Goal: Task Accomplishment & Management: Use online tool/utility

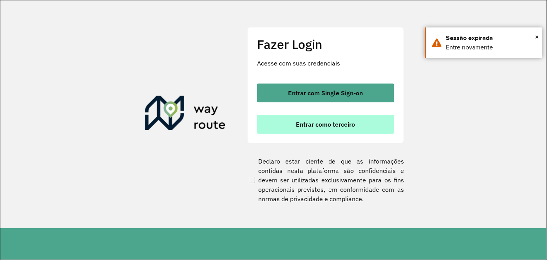
drag, startPoint x: 332, startPoint y: 134, endPoint x: 338, endPoint y: 126, distance: 10.3
click at [333, 132] on div "Fazer Login Acesse com suas credenciais Entrar com Single Sign-on Entrar como t…" at bounding box center [325, 85] width 157 height 116
click at [338, 126] on span "Entrar como terceiro" at bounding box center [325, 124] width 59 height 6
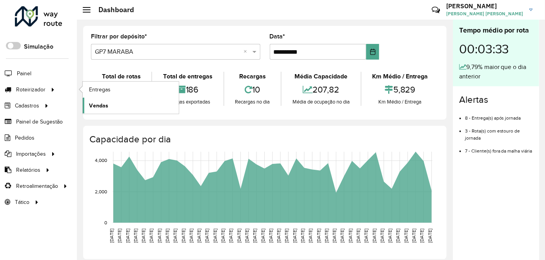
click at [107, 102] on link "Vendas" at bounding box center [131, 106] width 96 height 16
click at [34, 89] on span "Roteirizador" at bounding box center [31, 89] width 31 height 8
click at [110, 90] on span "Entregas" at bounding box center [100, 89] width 22 height 8
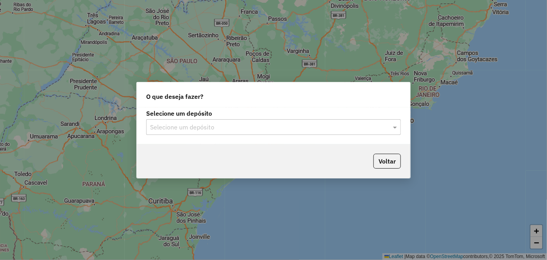
click at [379, 129] on input "text" at bounding box center [265, 127] width 231 height 9
click at [398, 129] on span at bounding box center [396, 126] width 10 height 9
click at [394, 129] on span at bounding box center [396, 126] width 10 height 9
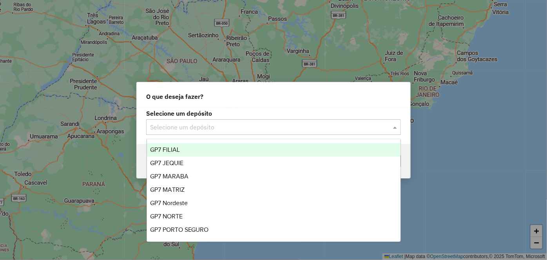
click at [270, 130] on input "text" at bounding box center [265, 127] width 231 height 9
click at [384, 136] on div "Selecione um depósito Selecione um depósito" at bounding box center [274, 125] width 274 height 37
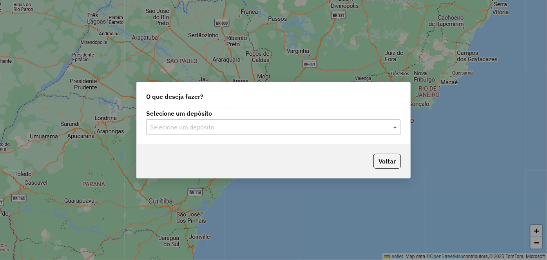
click at [392, 129] on span at bounding box center [396, 126] width 10 height 9
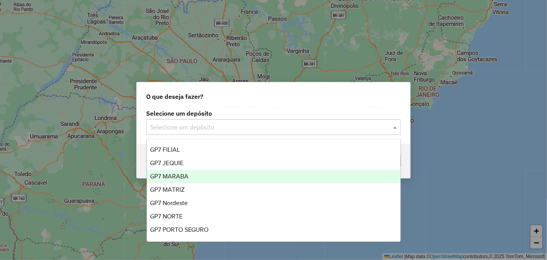
click at [209, 179] on div "GP7 MARABA" at bounding box center [274, 176] width 254 height 13
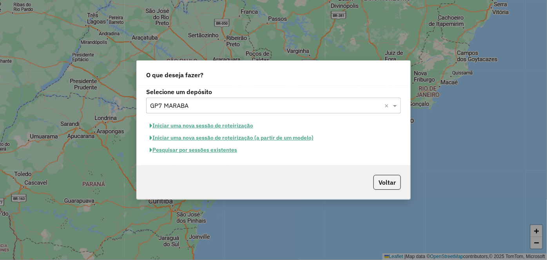
click at [225, 151] on button "Pesquisar por sessões existentes" at bounding box center [193, 150] width 94 height 12
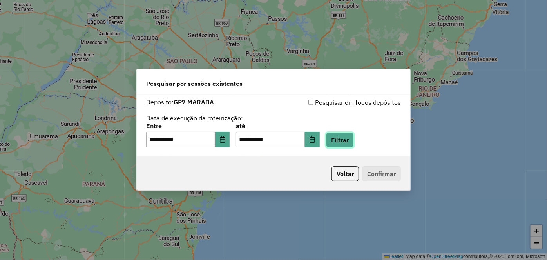
click at [350, 140] on button "Filtrar" at bounding box center [340, 139] width 28 height 15
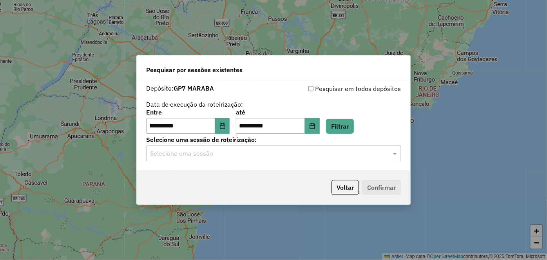
click at [368, 155] on input "text" at bounding box center [265, 153] width 231 height 9
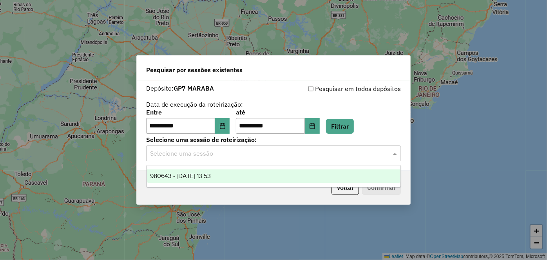
click at [226, 178] on div "980643 - 18/08/2025 13:53" at bounding box center [274, 175] width 254 height 13
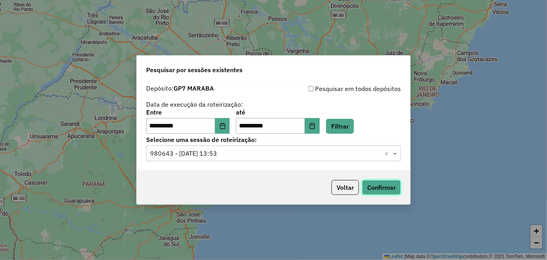
click at [373, 181] on button "Confirmar" at bounding box center [381, 187] width 39 height 15
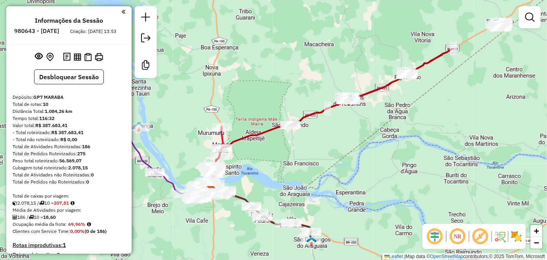
drag, startPoint x: 413, startPoint y: 85, endPoint x: 348, endPoint y: 167, distance: 104.3
click at [347, 175] on div "Janela de atendimento Grade de atendimento Capacidade Transportadoras Veículos …" at bounding box center [273, 130] width 547 height 260
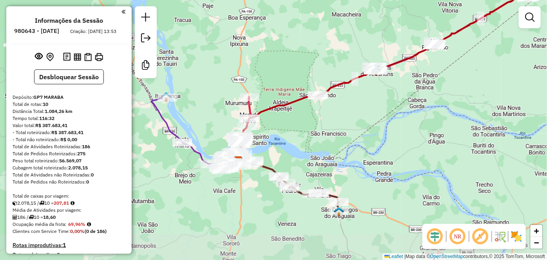
drag, startPoint x: 355, startPoint y: 100, endPoint x: 399, endPoint y: 84, distance: 47.5
click at [399, 84] on div "Janela de atendimento Grade de atendimento Capacidade Transportadoras Veículos …" at bounding box center [273, 130] width 547 height 260
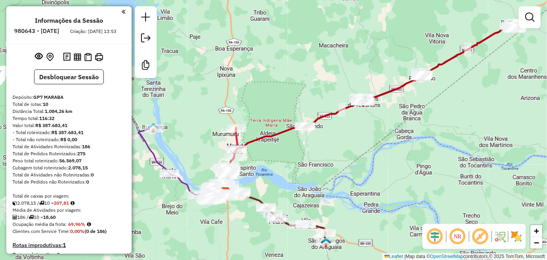
drag, startPoint x: 421, startPoint y: 168, endPoint x: 421, endPoint y: 183, distance: 15.3
click at [421, 184] on div "Janela de atendimento Grade de atendimento Capacidade Transportadoras Veículos …" at bounding box center [273, 130] width 547 height 260
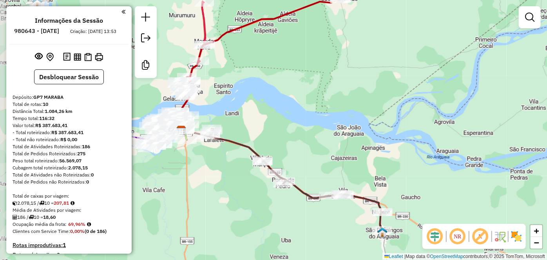
drag, startPoint x: 397, startPoint y: 163, endPoint x: 494, endPoint y: 135, distance: 101.0
click at [494, 135] on div "Janela de atendimento Grade de atendimento Capacidade Transportadoras Veículos …" at bounding box center [273, 130] width 547 height 260
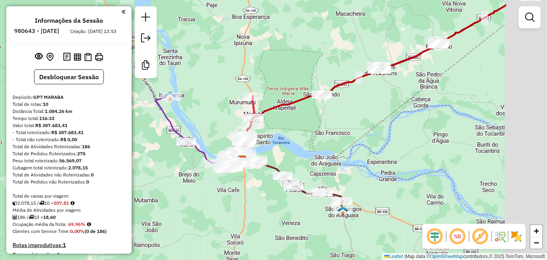
drag, startPoint x: 474, startPoint y: 139, endPoint x: 355, endPoint y: 170, distance: 123.5
click at [355, 171] on div "Janela de atendimento Grade de atendimento Capacidade Transportadoras Veículos …" at bounding box center [273, 130] width 547 height 260
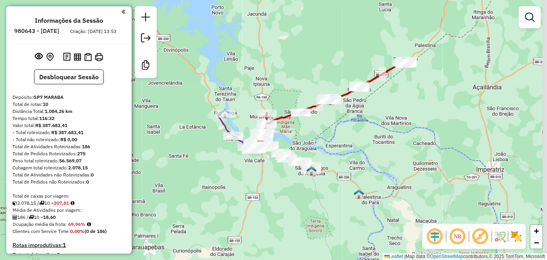
drag, startPoint x: 383, startPoint y: 154, endPoint x: 367, endPoint y: 131, distance: 28.2
click at [367, 131] on div "Janela de atendimento Grade de atendimento Capacidade Transportadoras Veículos …" at bounding box center [273, 130] width 547 height 260
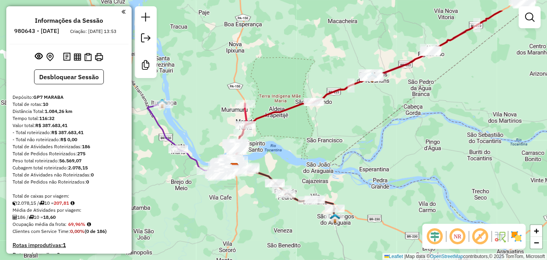
drag, startPoint x: 308, startPoint y: 149, endPoint x: 377, endPoint y: 186, distance: 77.7
click at [377, 186] on div "Janela de atendimento Grade de atendimento Capacidade Transportadoras Veículos …" at bounding box center [273, 130] width 547 height 260
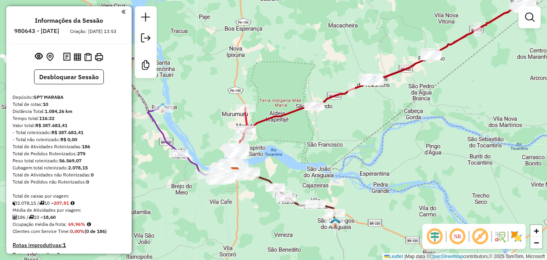
drag, startPoint x: 394, startPoint y: 201, endPoint x: 395, endPoint y: 208, distance: 7.5
click at [395, 208] on div "Janela de atendimento Grade de atendimento Capacidade Transportadoras Veículos …" at bounding box center [273, 130] width 547 height 260
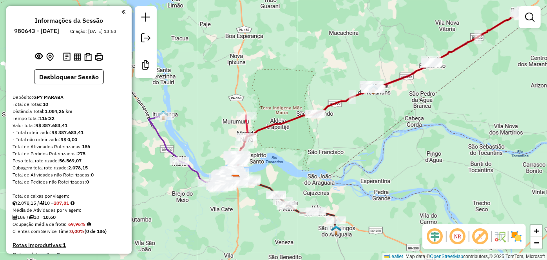
drag, startPoint x: 186, startPoint y: 239, endPoint x: 174, endPoint y: 227, distance: 17.5
click at [186, 239] on div "Rota 2 - Placa SNY2A53 10507 - MERCEARIA BARBOSA Janela de atendimento Grade de…" at bounding box center [273, 130] width 547 height 260
